Goal: Task Accomplishment & Management: Use online tool/utility

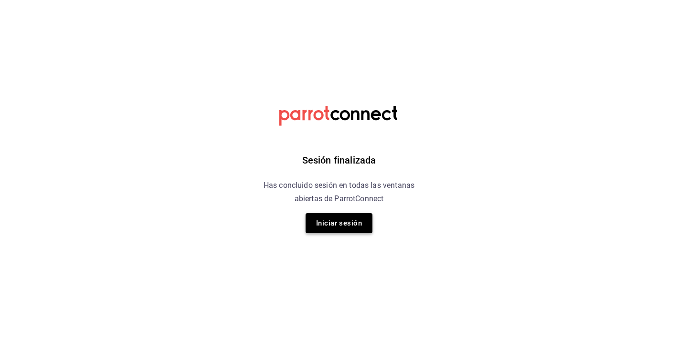
click at [348, 228] on button "Iniciar sesión" at bounding box center [339, 223] width 67 height 20
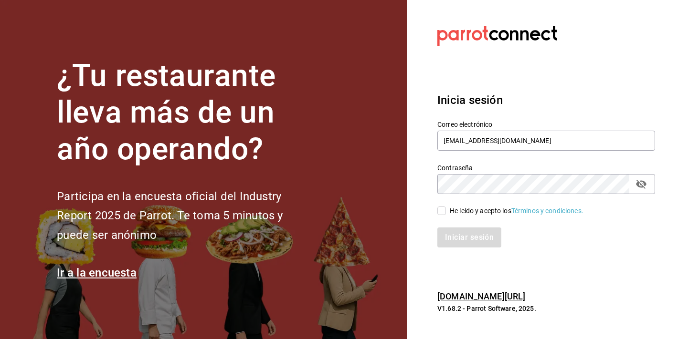
click at [444, 216] on div "Iniciar sesión" at bounding box center [540, 232] width 229 height 32
click at [442, 212] on input "He leído y acepto los Términos y condiciones." at bounding box center [441, 211] width 9 height 9
checkbox input "true"
click at [454, 231] on button "Iniciar sesión" at bounding box center [469, 238] width 65 height 20
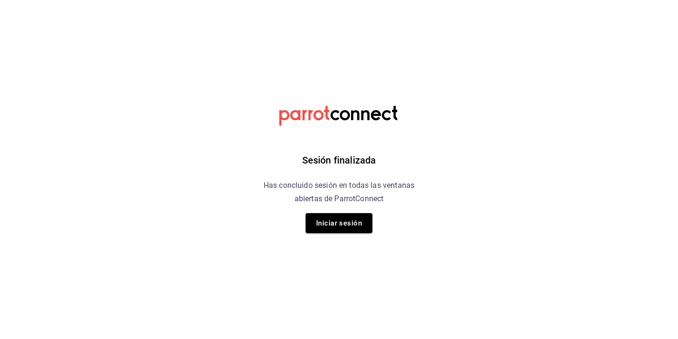
click at [282, 227] on div "Sesión finalizada Has concluido sesión en todas las ventanas abiertas de Parrot…" at bounding box center [339, 169] width 241 height 339
click at [318, 230] on button "Iniciar sesión" at bounding box center [339, 223] width 67 height 20
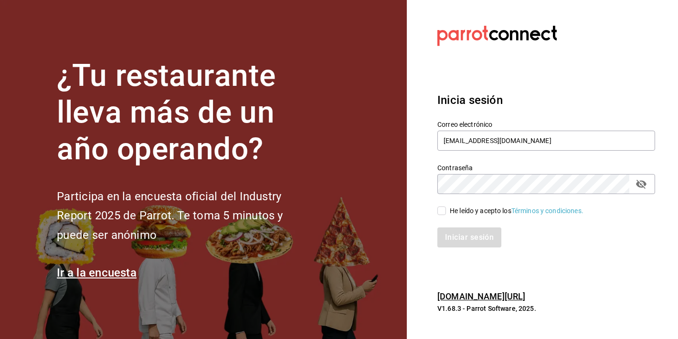
click at [446, 212] on span "He leído y acepto los Términos y condiciones." at bounding box center [515, 211] width 138 height 10
click at [446, 212] on input "He leído y acepto los Términos y condiciones." at bounding box center [441, 211] width 9 height 9
checkbox input "true"
click at [459, 238] on button "Iniciar sesión" at bounding box center [469, 238] width 65 height 20
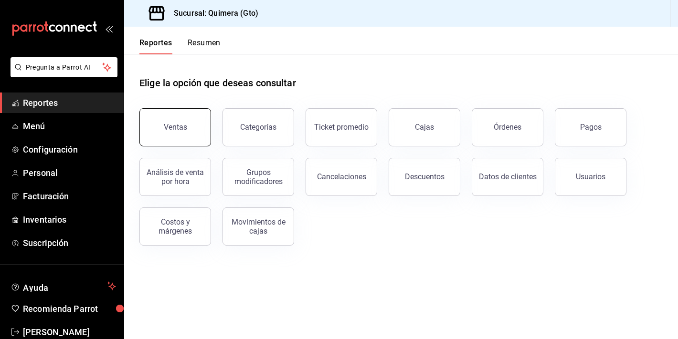
click at [171, 137] on button "Ventas" at bounding box center [175, 127] width 72 height 38
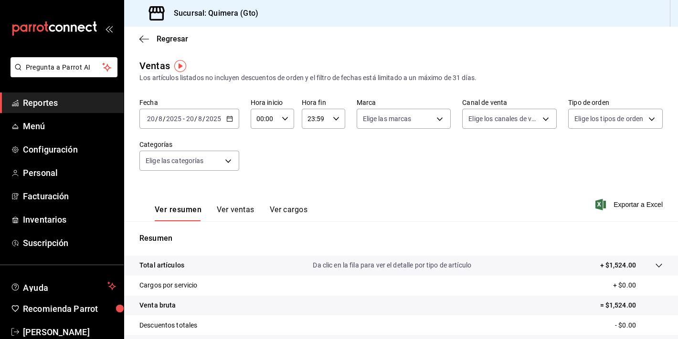
click at [221, 125] on div "2025-08-20 20 / 8 / 2025 - 2025-08-20 20 / 8 / 2025" at bounding box center [189, 119] width 100 height 20
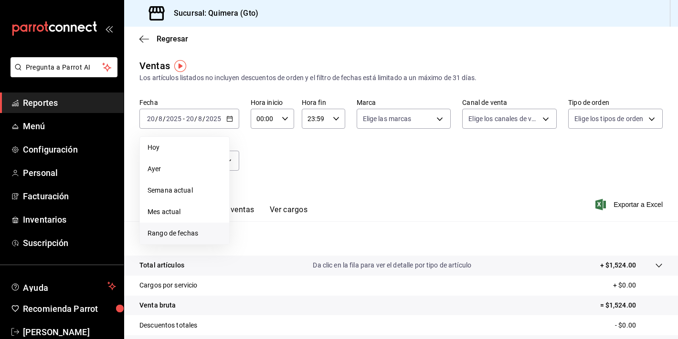
click at [201, 238] on span "Rango de fechas" at bounding box center [185, 234] width 74 height 10
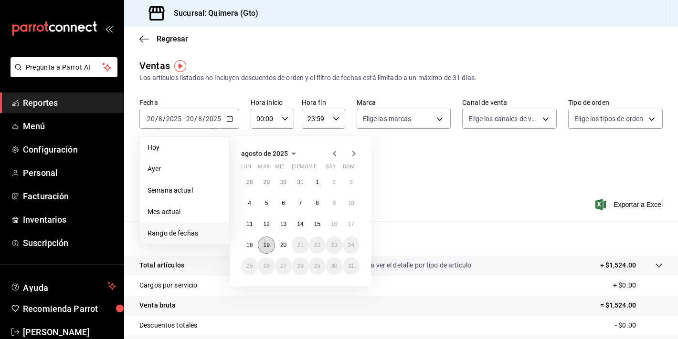
click at [267, 243] on abbr "19" at bounding box center [266, 245] width 6 height 7
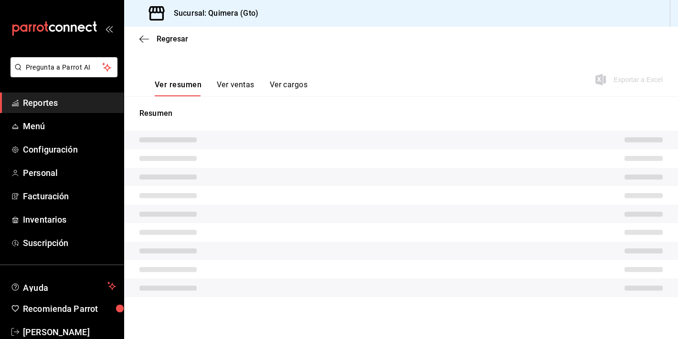
scroll to position [118, 0]
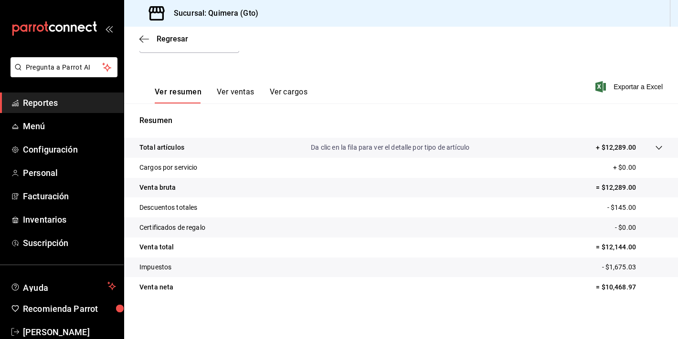
click at [238, 113] on div "Resumen Total artículos Da clic en la fila para ver el detalle por tipo de artí…" at bounding box center [401, 206] width 554 height 205
click at [235, 98] on button "Ver ventas" at bounding box center [236, 95] width 38 height 16
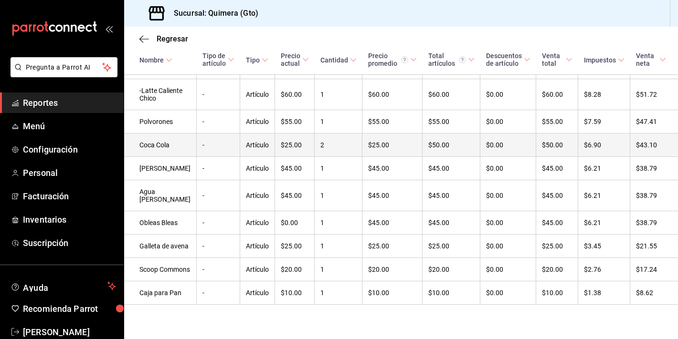
scroll to position [1375, 0]
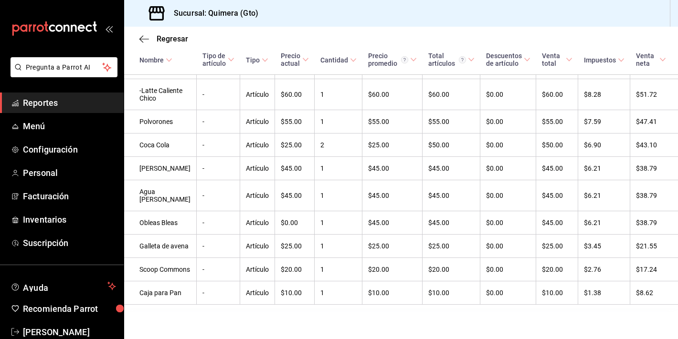
click at [51, 9] on div "mailbox folders" at bounding box center [62, 28] width 124 height 57
click at [53, 34] on icon "mailbox folders" at bounding box center [54, 28] width 86 height 14
